Goal: Transaction & Acquisition: Obtain resource

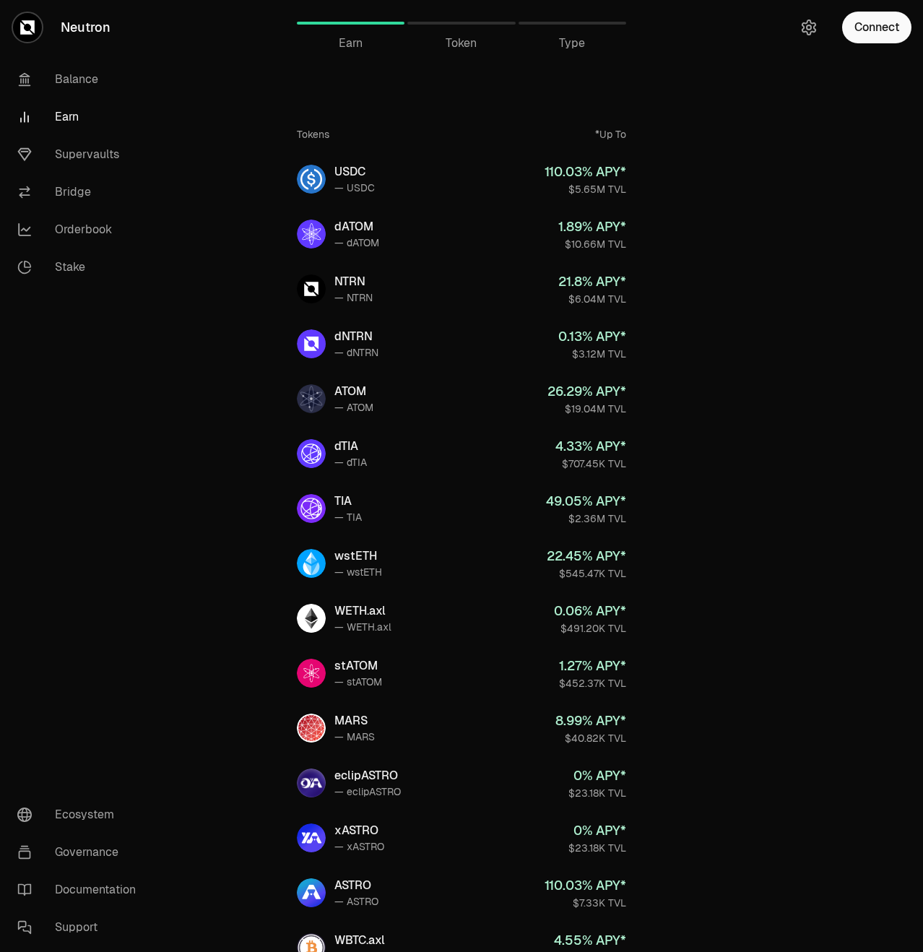
click at [61, 108] on link "Earn" at bounding box center [81, 117] width 150 height 38
drag, startPoint x: 61, startPoint y: 108, endPoint x: 327, endPoint y: 86, distance: 266.1
click at [327, 86] on div "Tokens *Up To USDC — USDC 110.03 % APY* $5.65M TVL dATOM — dATOM 1.89 % APY* $1…" at bounding box center [461, 571] width 329 height 1026
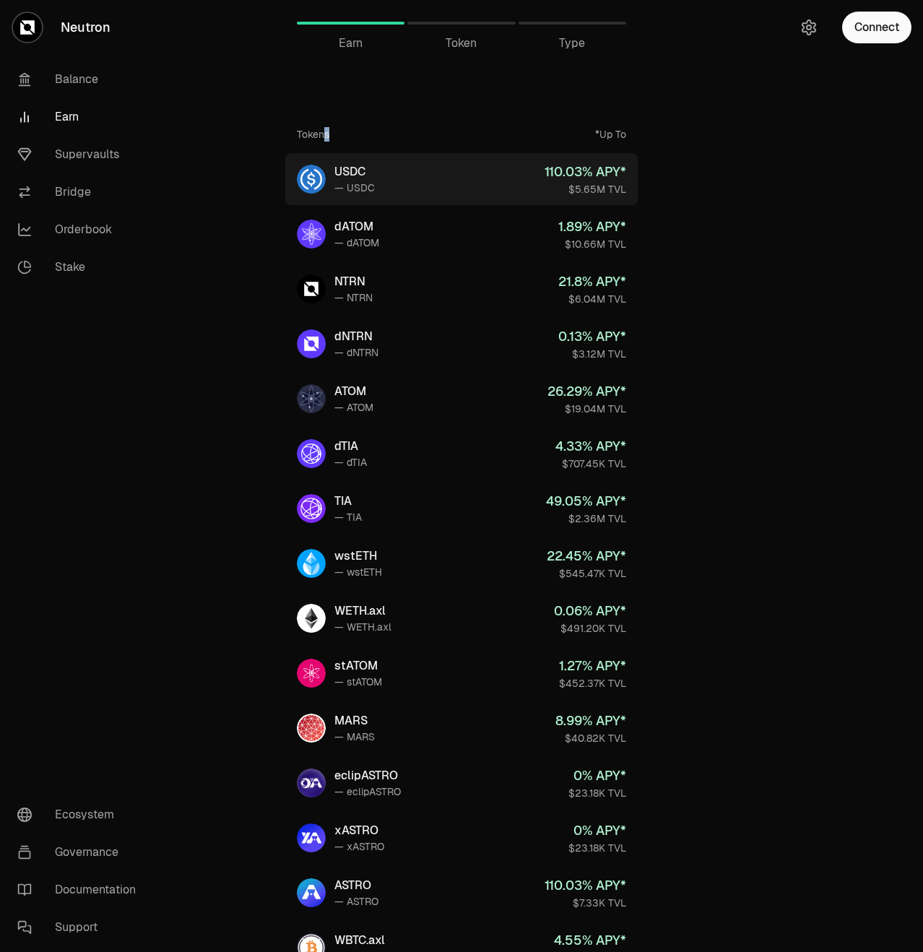
click at [537, 178] on link "USDC — USDC 110.03 % APY* $5.65M TVL" at bounding box center [461, 179] width 353 height 52
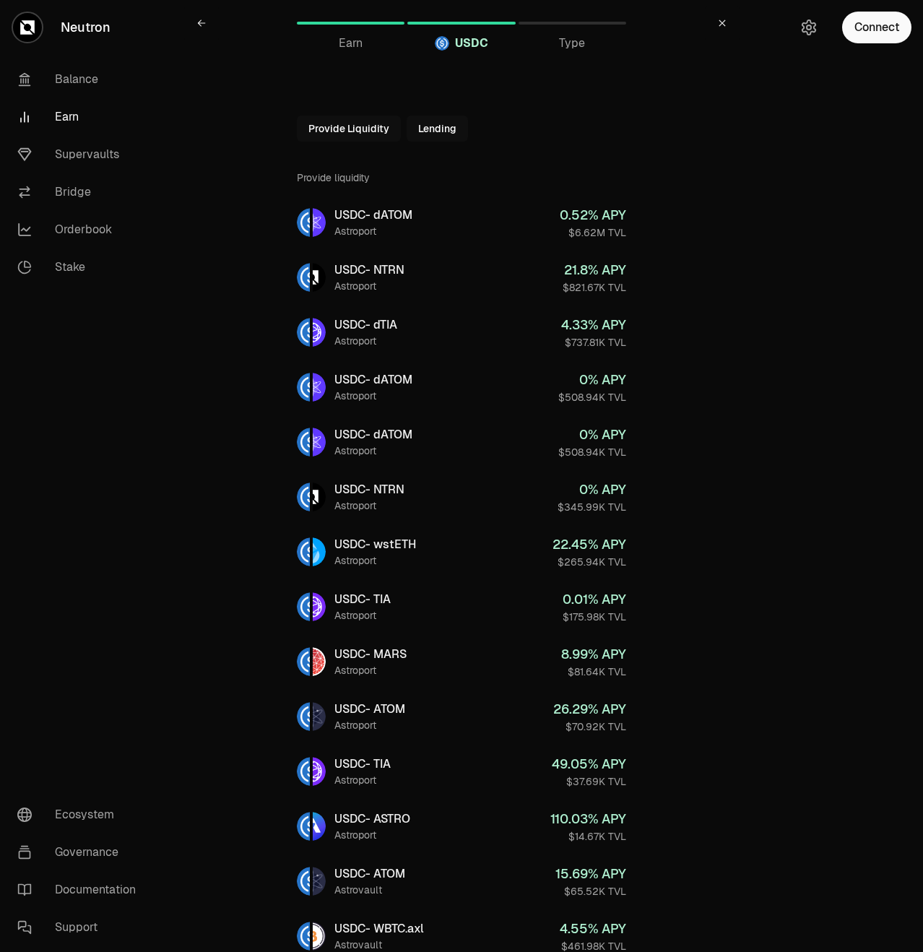
click at [72, 113] on link "Earn" at bounding box center [81, 117] width 150 height 38
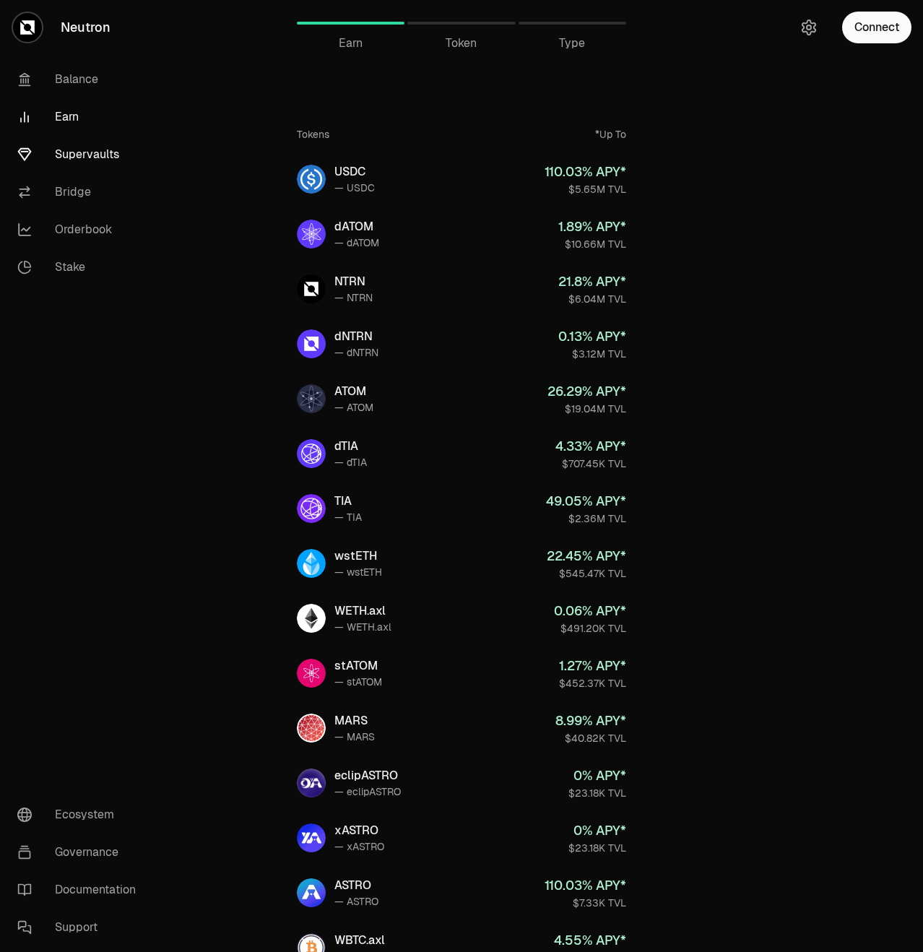
click at [82, 152] on link "Supervaults" at bounding box center [81, 155] width 150 height 38
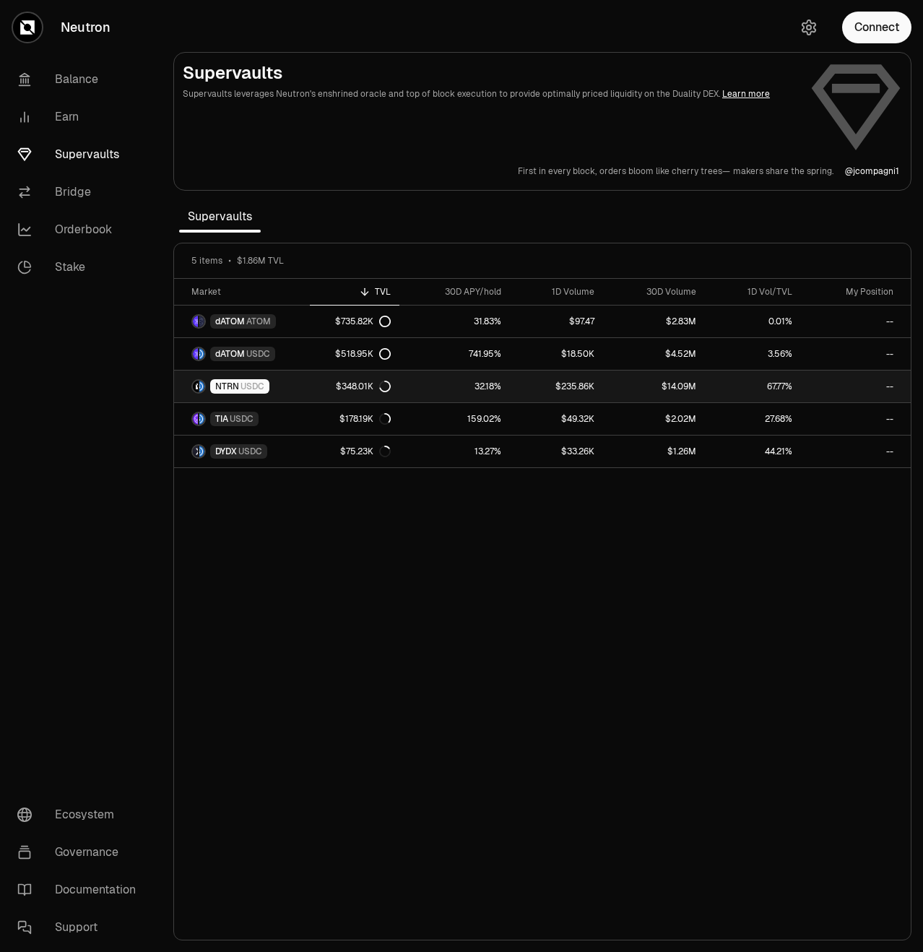
click at [314, 384] on link "$348.01K" at bounding box center [355, 387] width 90 height 32
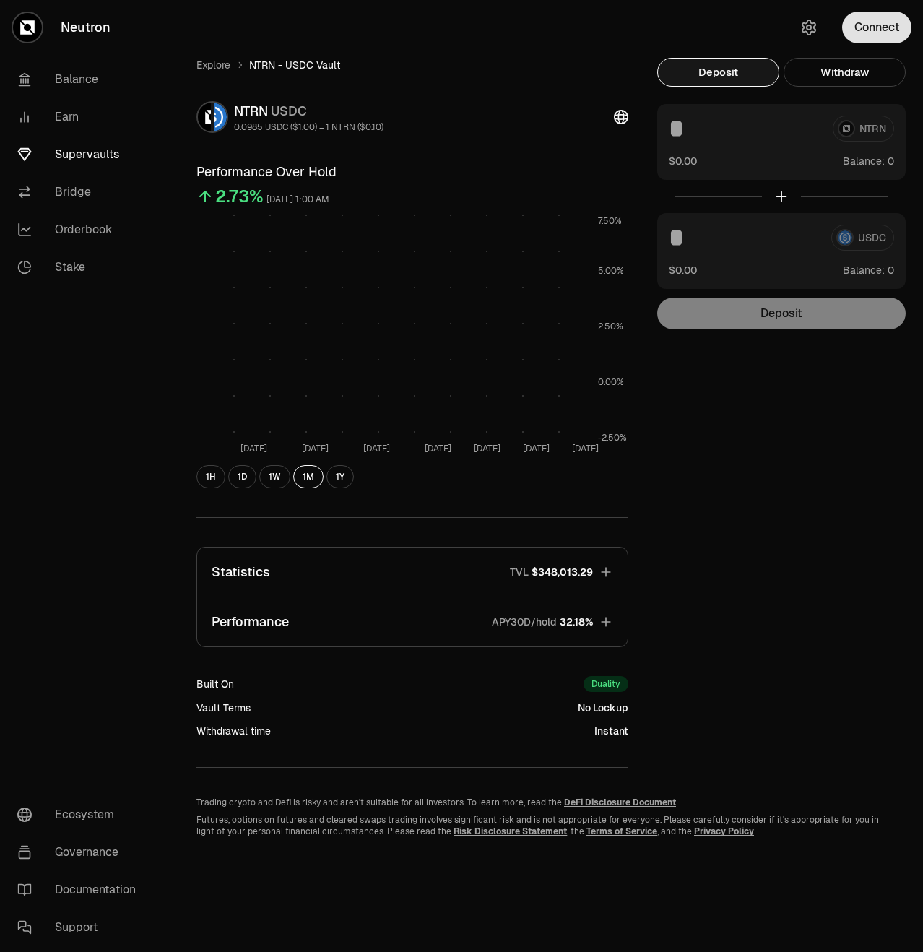
click at [853, 34] on button "Connect" at bounding box center [877, 28] width 69 height 32
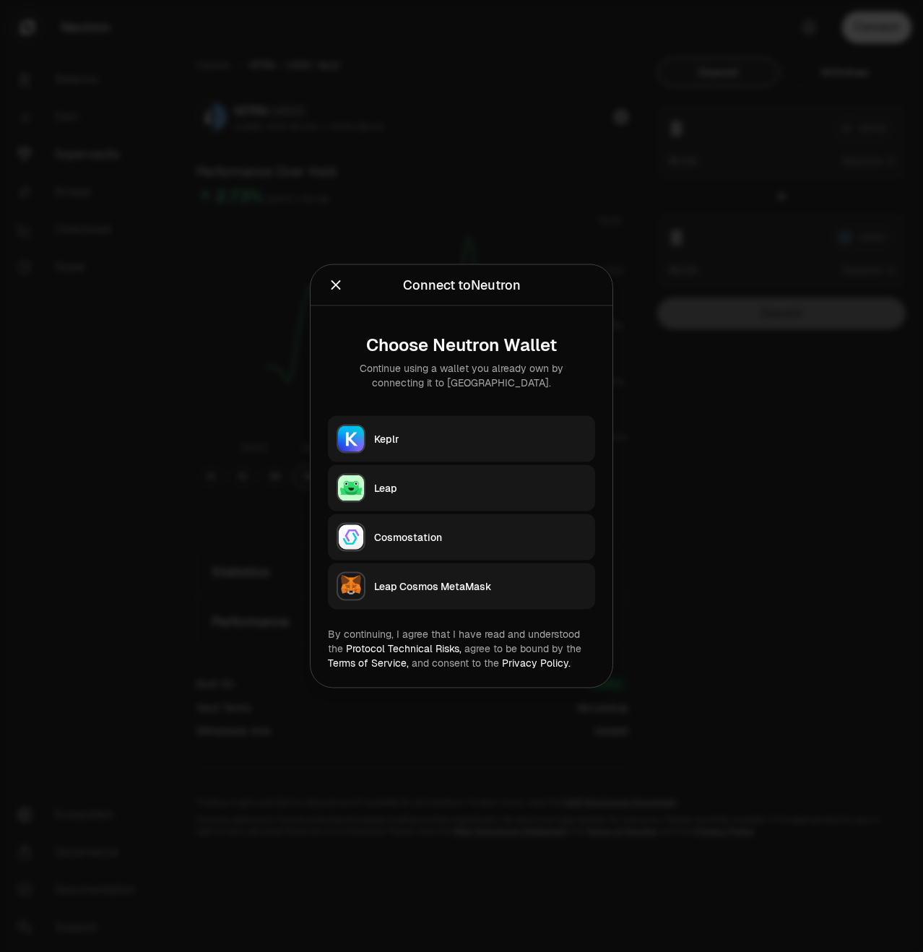
click at [446, 443] on div "Keplr" at bounding box center [480, 439] width 212 height 14
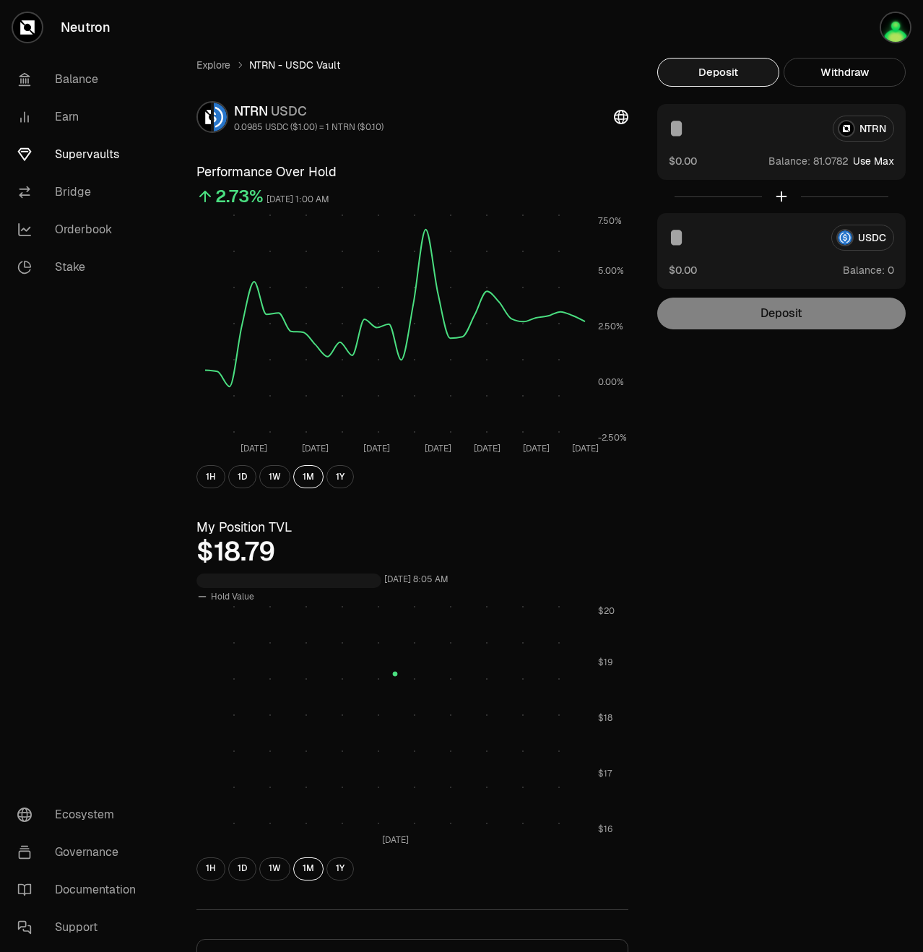
click at [878, 158] on button "Use Max" at bounding box center [873, 161] width 41 height 14
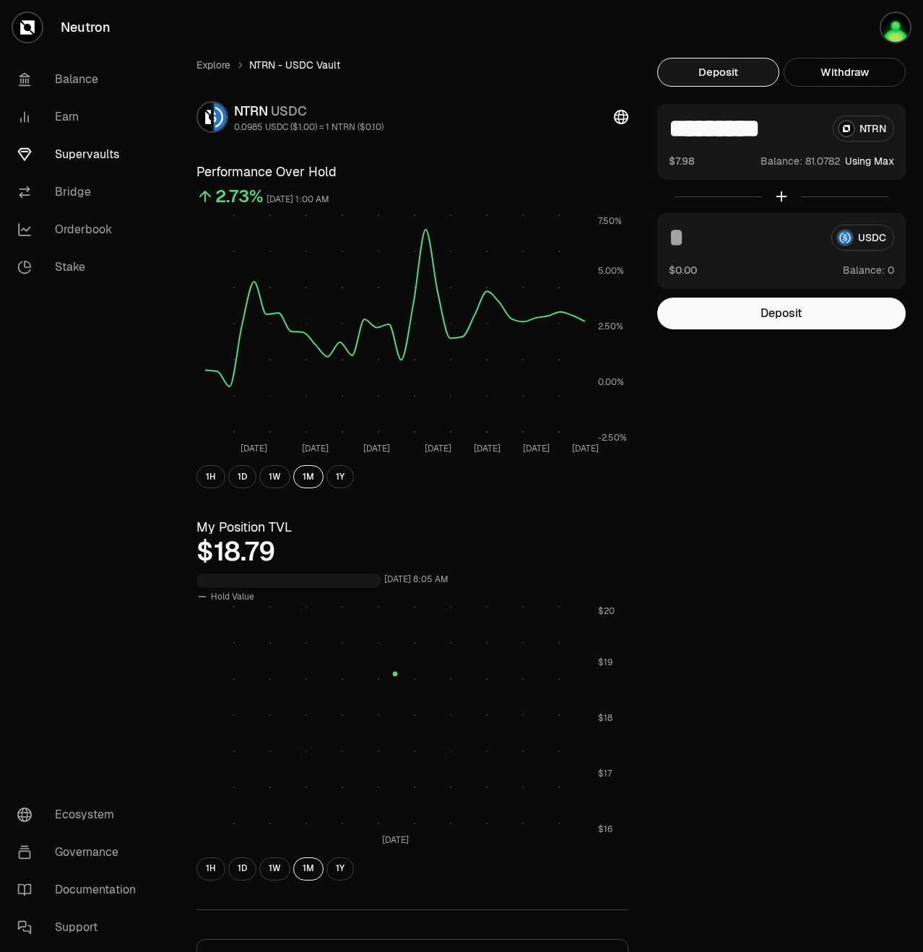
drag, startPoint x: 671, startPoint y: 131, endPoint x: 802, endPoint y: 124, distance: 131.0
click at [802, 124] on input "*********" at bounding box center [745, 129] width 152 height 26
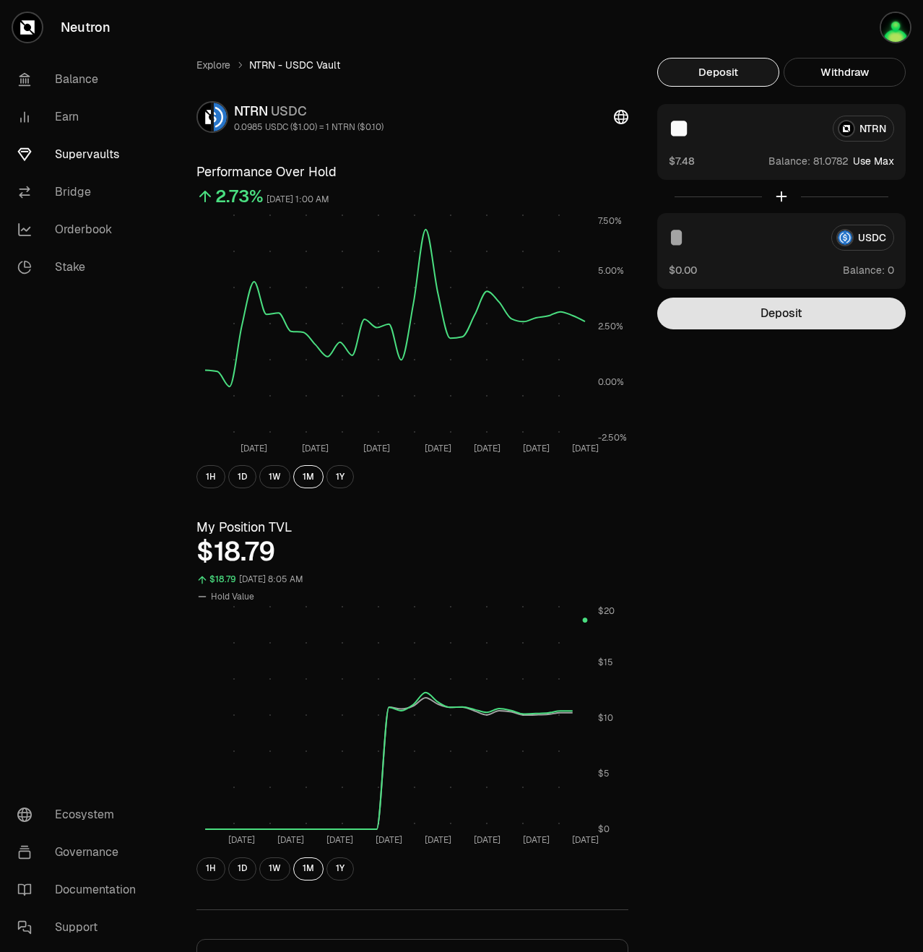
type input "**"
click at [754, 312] on button "Deposit" at bounding box center [782, 314] width 249 height 32
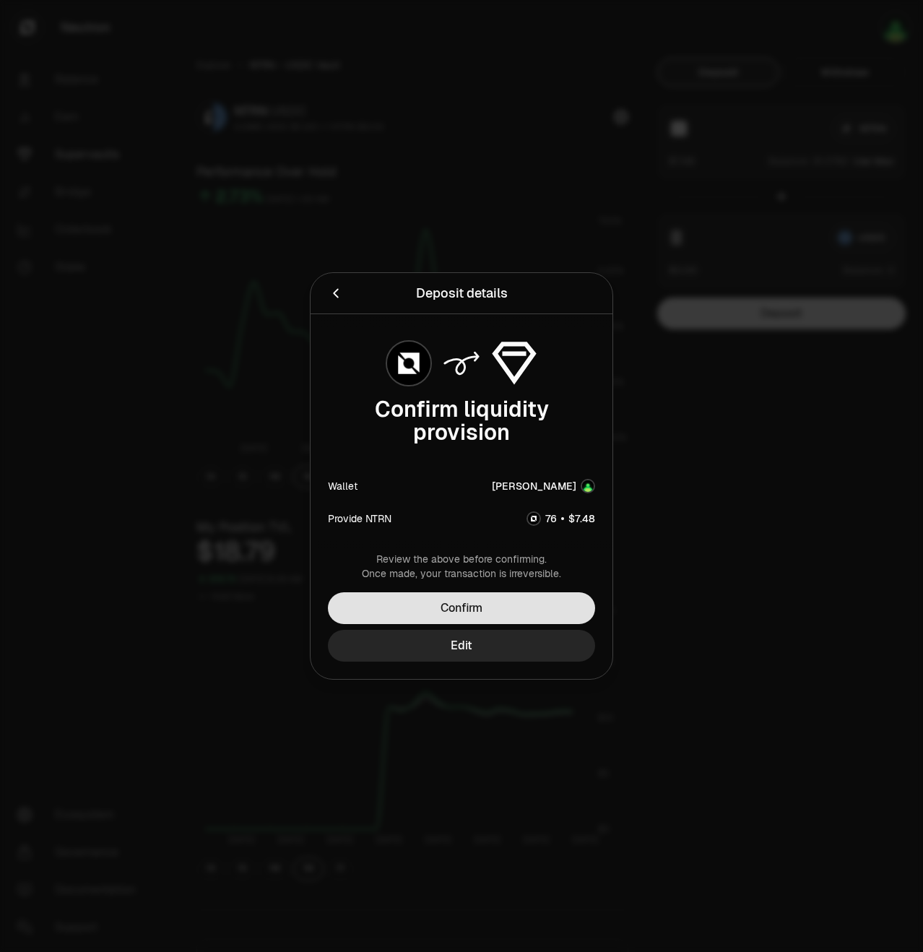
click at [479, 596] on button "Confirm" at bounding box center [461, 609] width 267 height 32
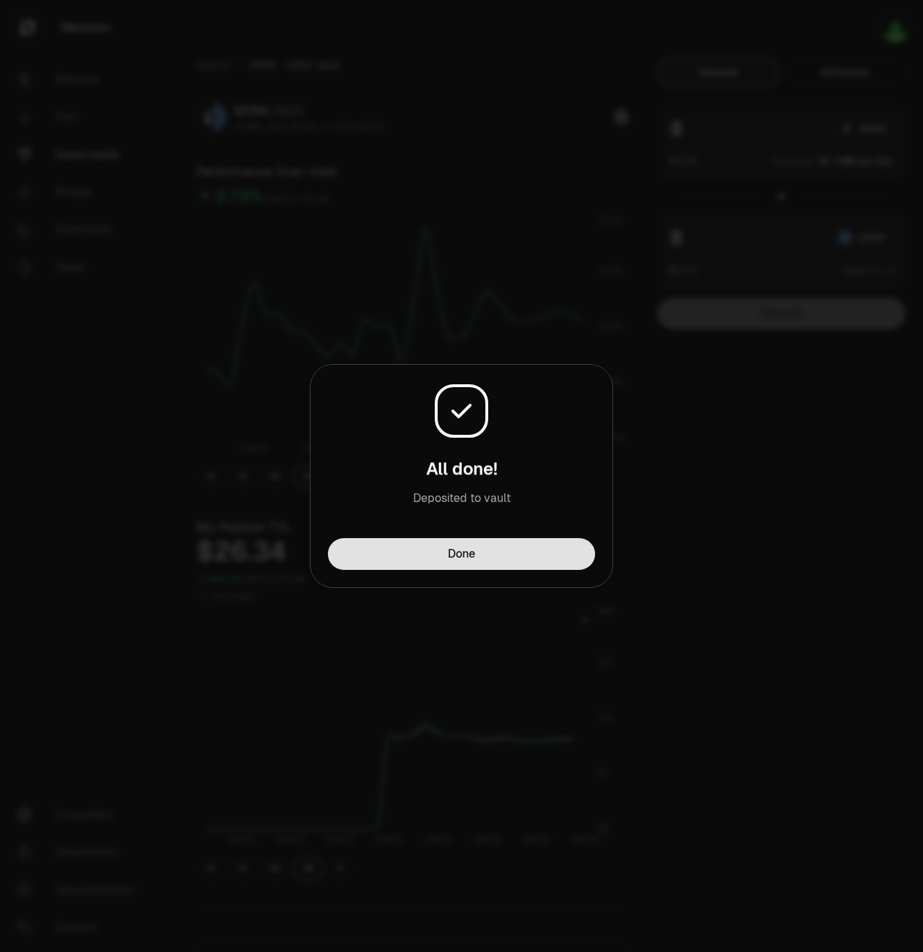
click at [449, 553] on button "Done" at bounding box center [461, 554] width 267 height 32
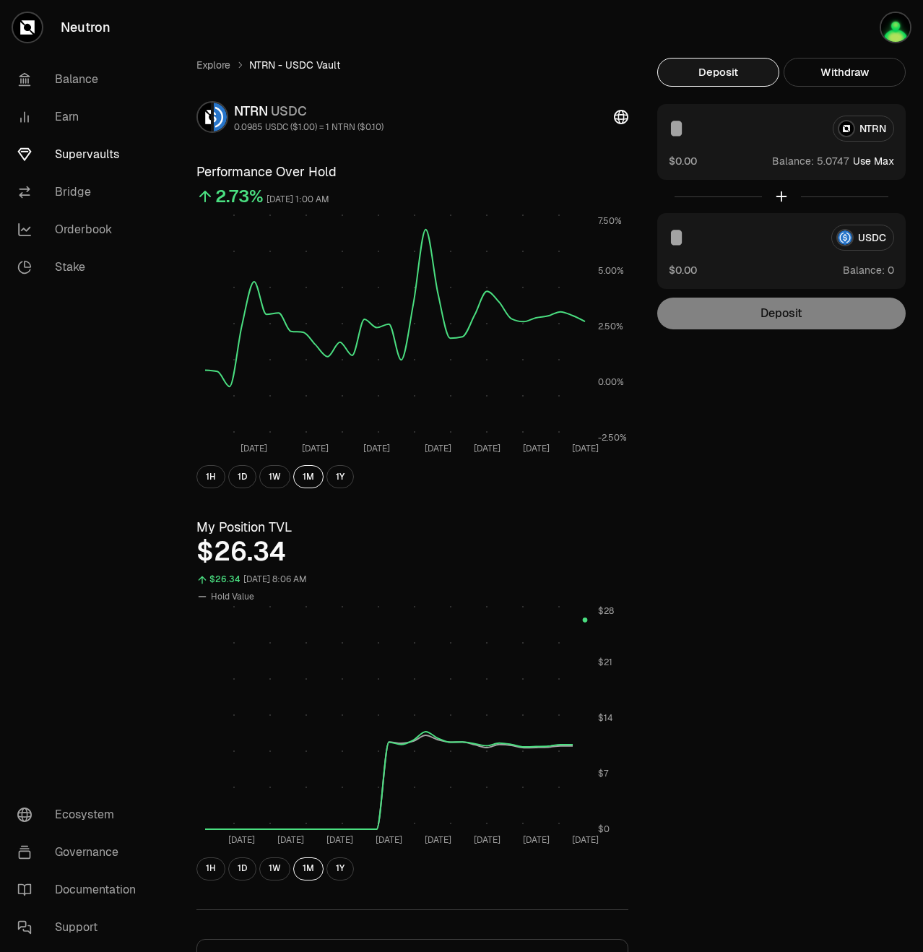
click at [81, 155] on link "Supervaults" at bounding box center [81, 155] width 150 height 38
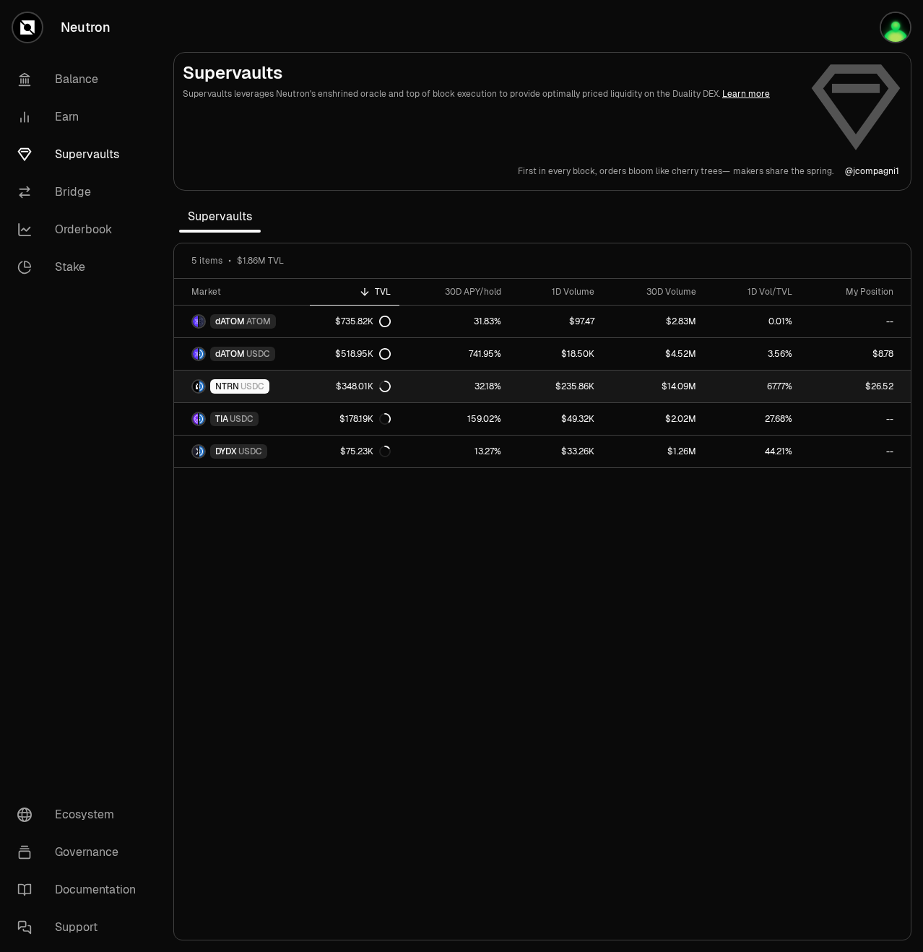
click at [753, 390] on link "67.77%" at bounding box center [753, 387] width 96 height 32
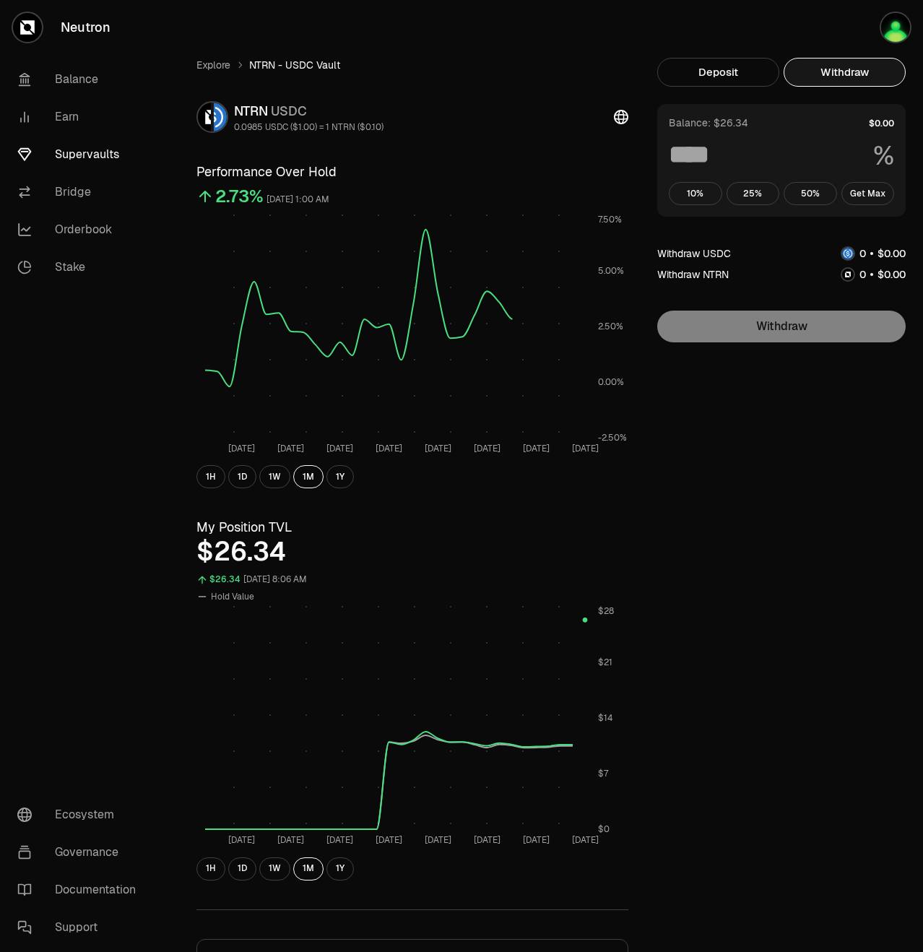
click at [826, 85] on button "Withdraw" at bounding box center [845, 72] width 122 height 29
click at [865, 198] on button "Get Max" at bounding box center [868, 193] width 53 height 23
type input "***"
